Goal: Navigation & Orientation: Find specific page/section

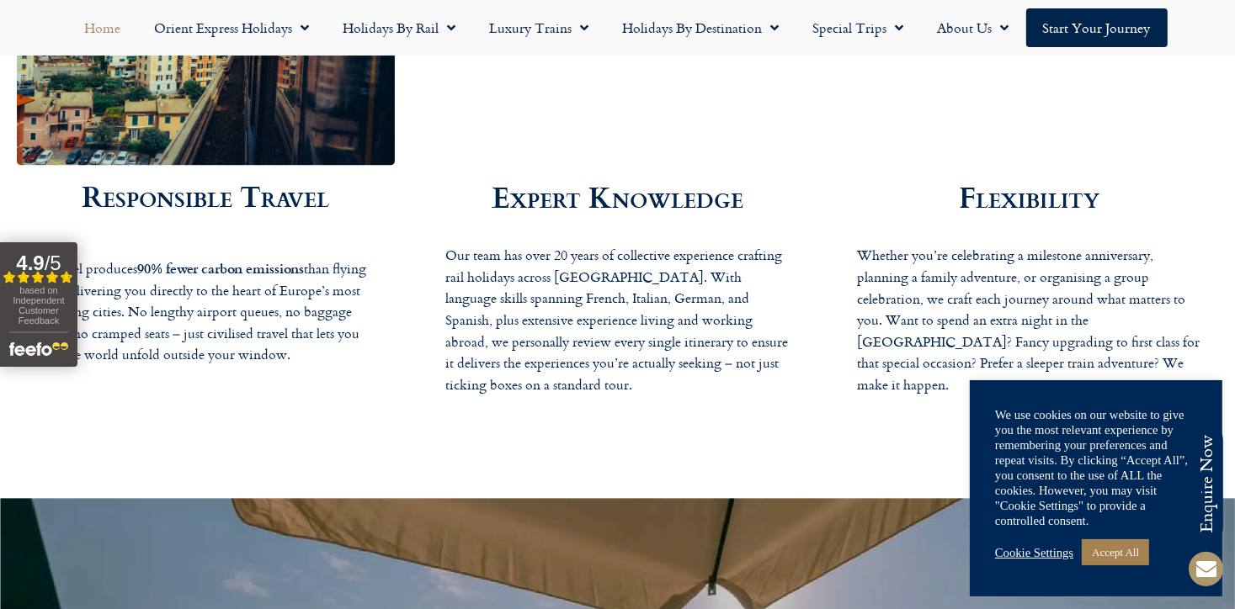
scroll to position [3114, 0]
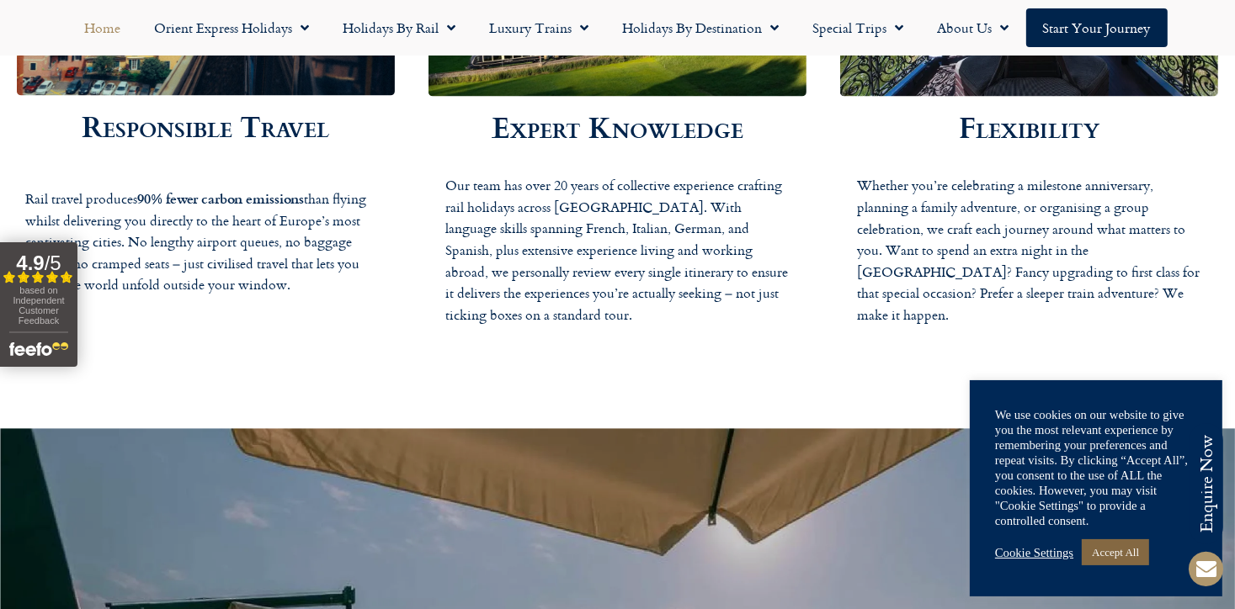
click at [1115, 550] on link "Accept All" at bounding box center [1115, 553] width 67 height 26
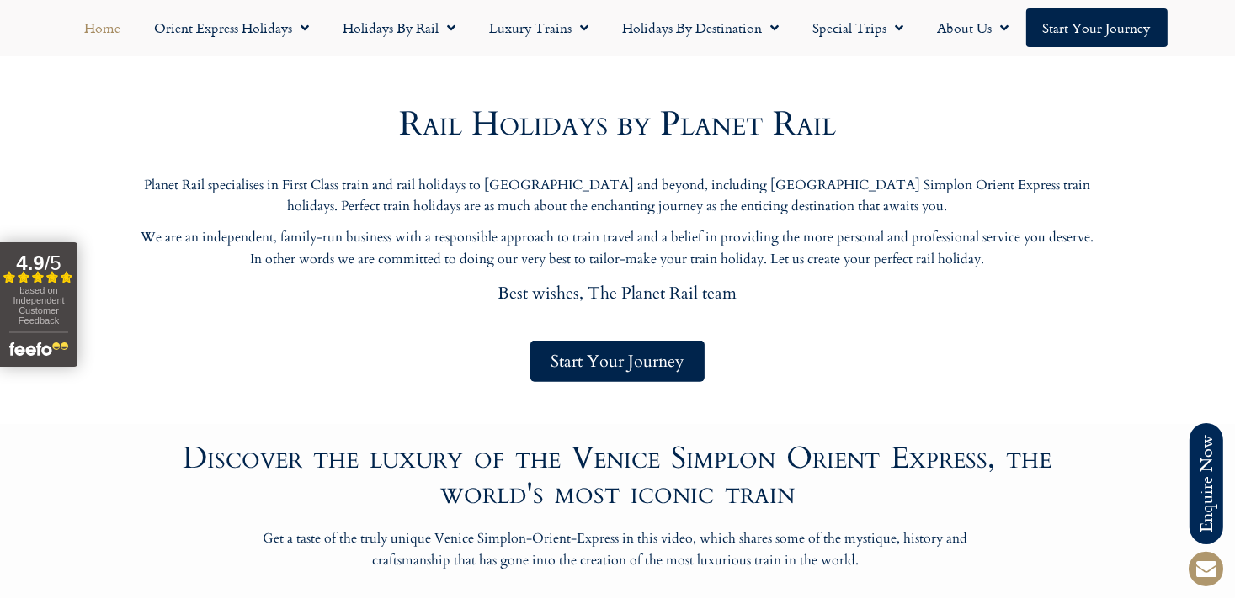
scroll to position [400, 0]
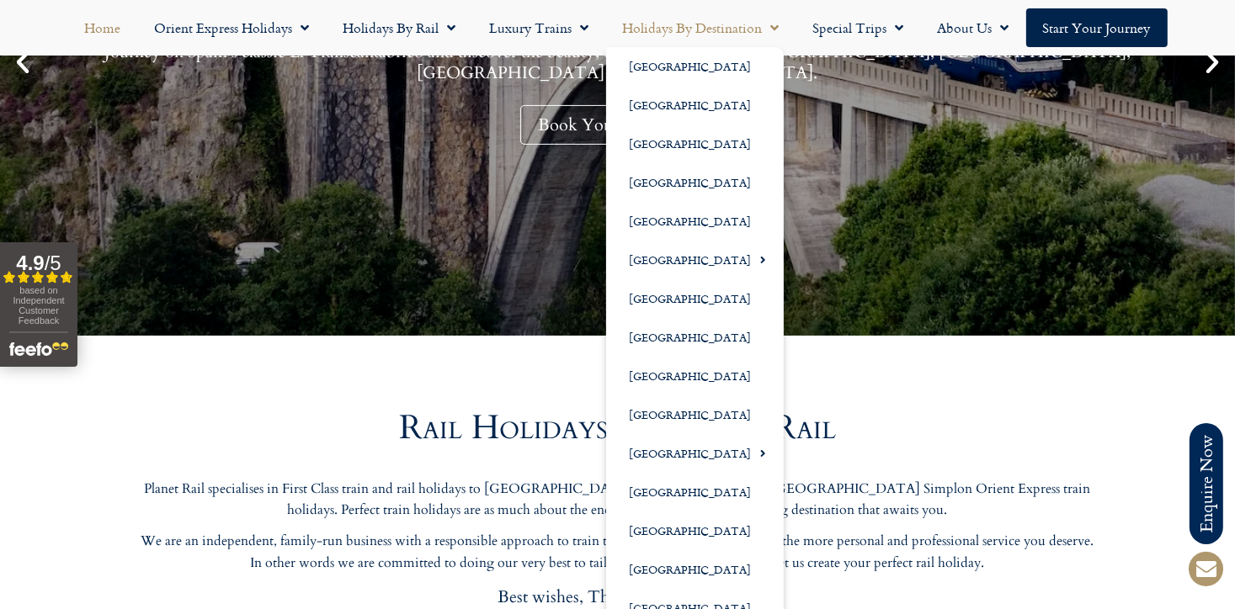
click at [771, 22] on span "Menu" at bounding box center [771, 28] width 17 height 30
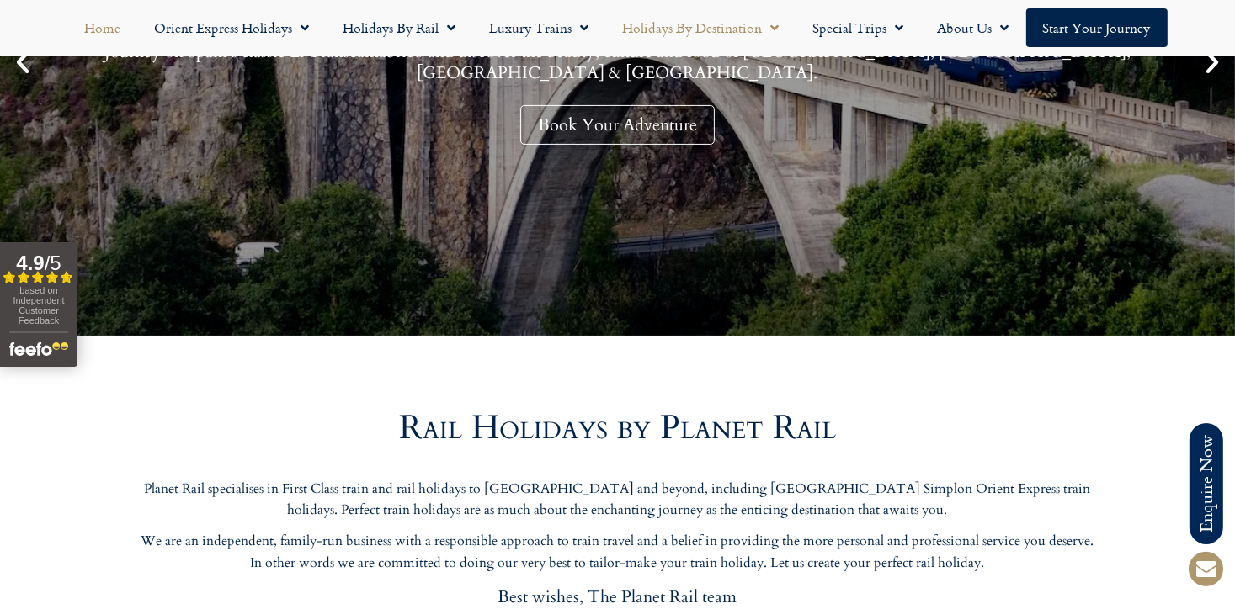
click at [771, 26] on span "Menu" at bounding box center [771, 28] width 17 height 30
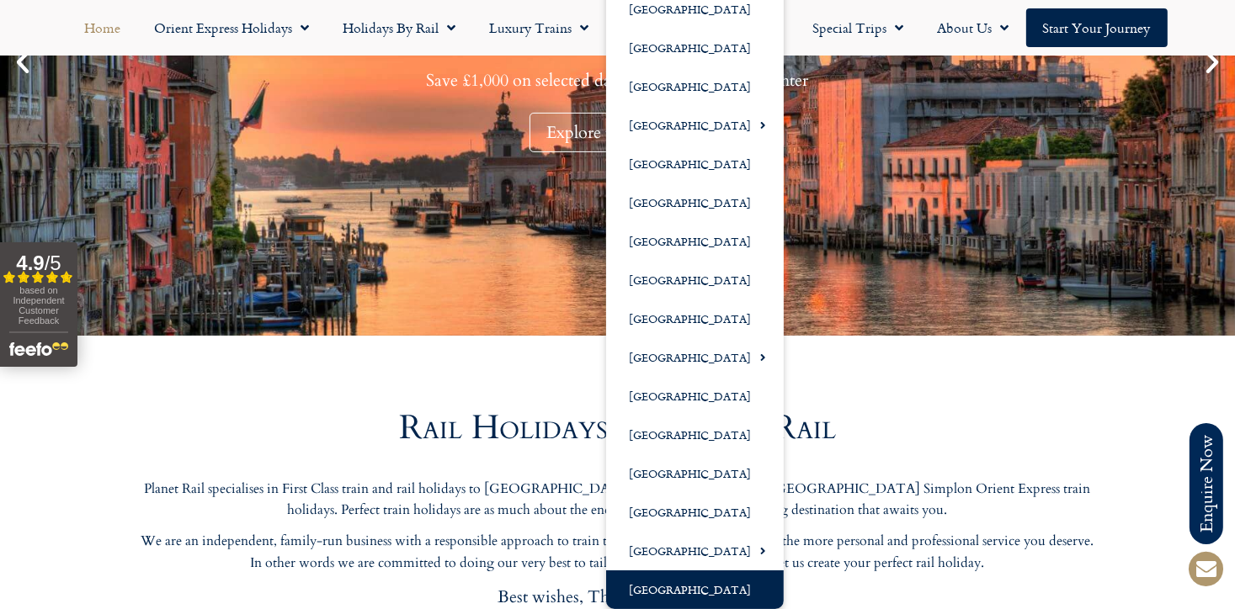
click at [667, 588] on link "[GEOGRAPHIC_DATA]" at bounding box center [695, 590] width 178 height 39
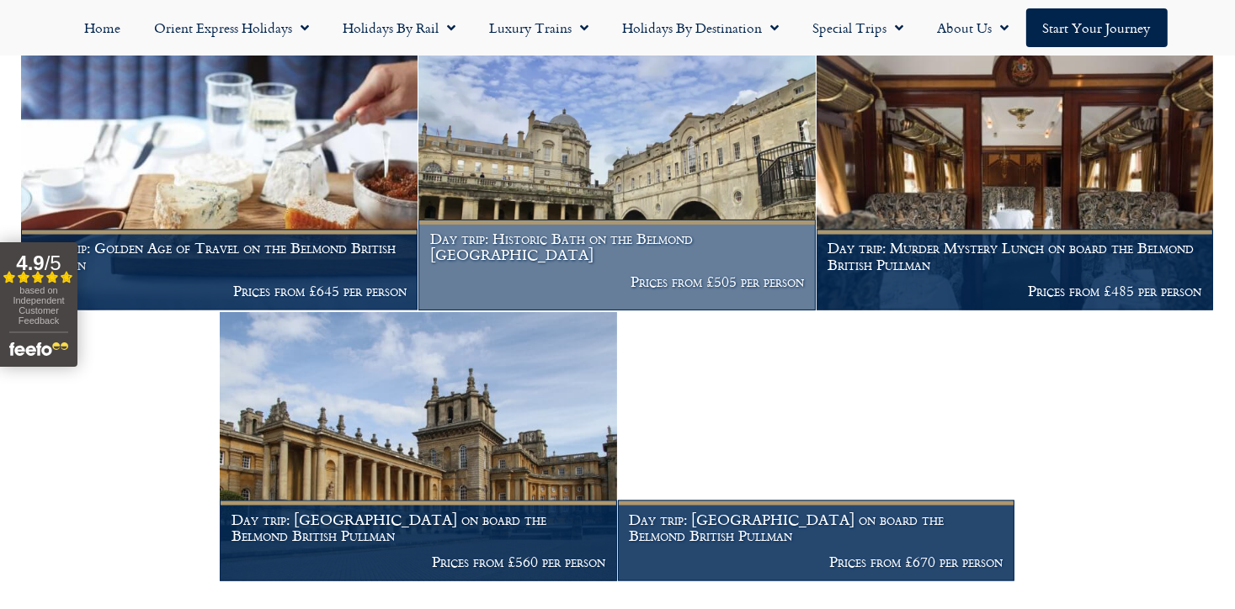
scroll to position [2609, 0]
